Goal: Task Accomplishment & Management: Use online tool/utility

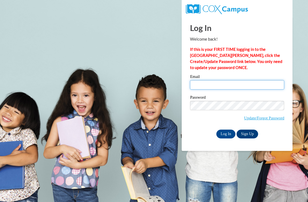
click at [220, 85] on input "Email" at bounding box center [237, 84] width 94 height 9
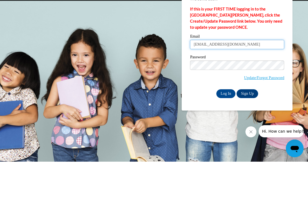
type input "[EMAIL_ADDRESS][DOMAIN_NAME]"
click at [157, 63] on body "This site uses cookies to help improve your learning experience. By continuing …" at bounding box center [154, 101] width 308 height 202
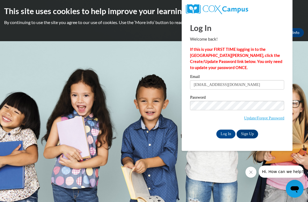
click at [226, 139] on input "Log In" at bounding box center [225, 134] width 19 height 9
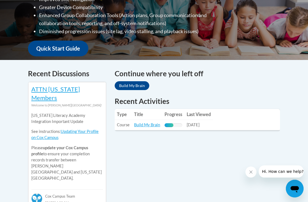
scroll to position [181, 0]
click at [130, 85] on link "Build My Brain" at bounding box center [132, 85] width 35 height 9
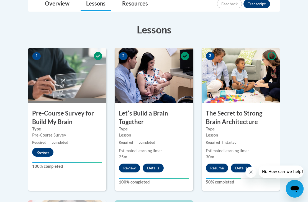
scroll to position [188, 0]
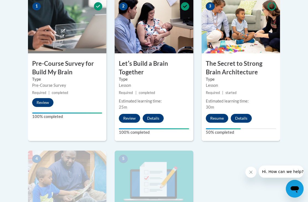
click at [220, 116] on button "Resume" at bounding box center [217, 118] width 22 height 9
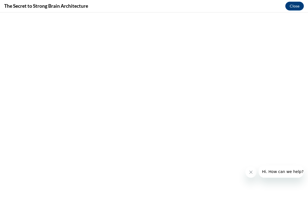
scroll to position [67, 0]
click at [255, 173] on button "Close message from company" at bounding box center [250, 172] width 11 height 11
